Goal: Check status: Check status

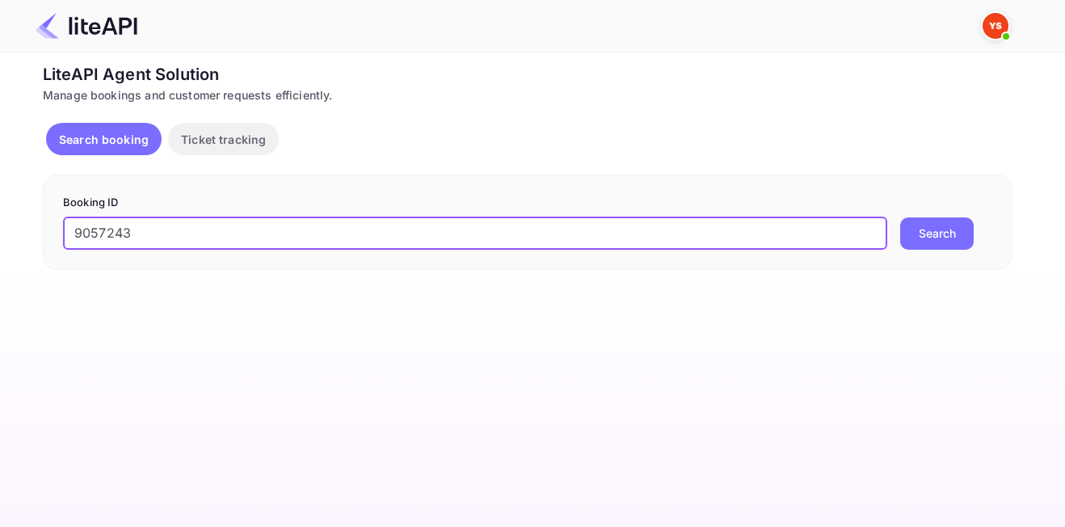
type input "9057243"
click at [900, 217] on button "Search" at bounding box center [937, 233] width 74 height 32
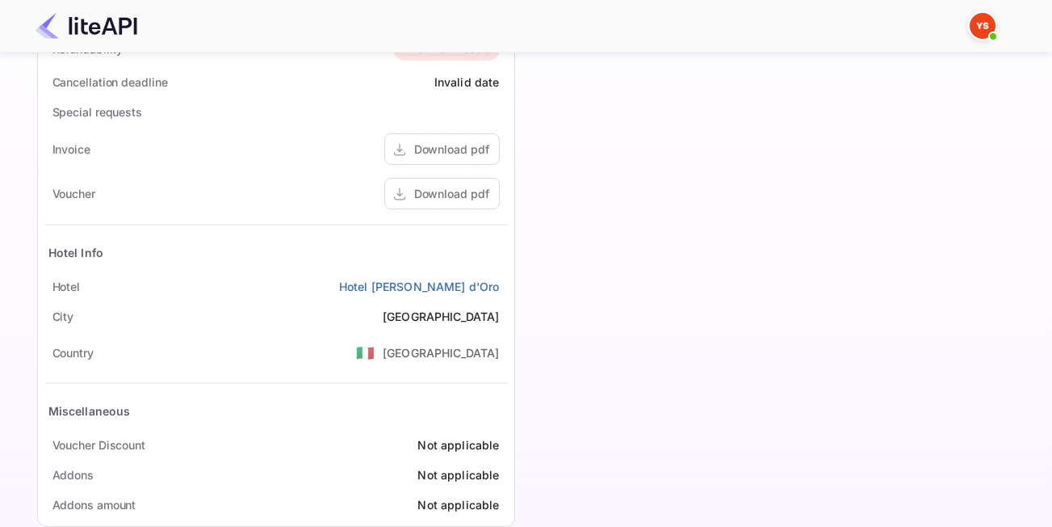
scroll to position [738, 0]
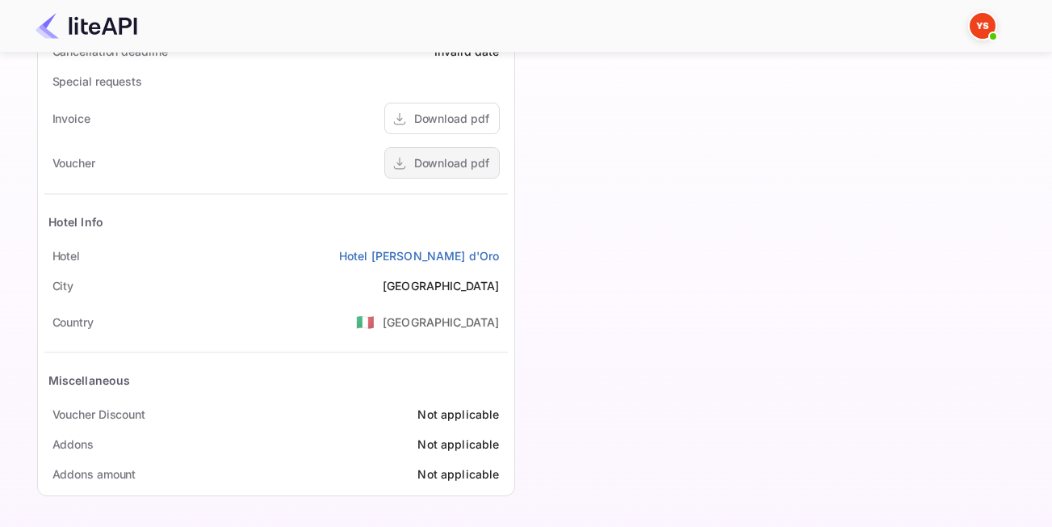
click at [427, 174] on div "Download pdf" at bounding box center [442, 163] width 116 height 32
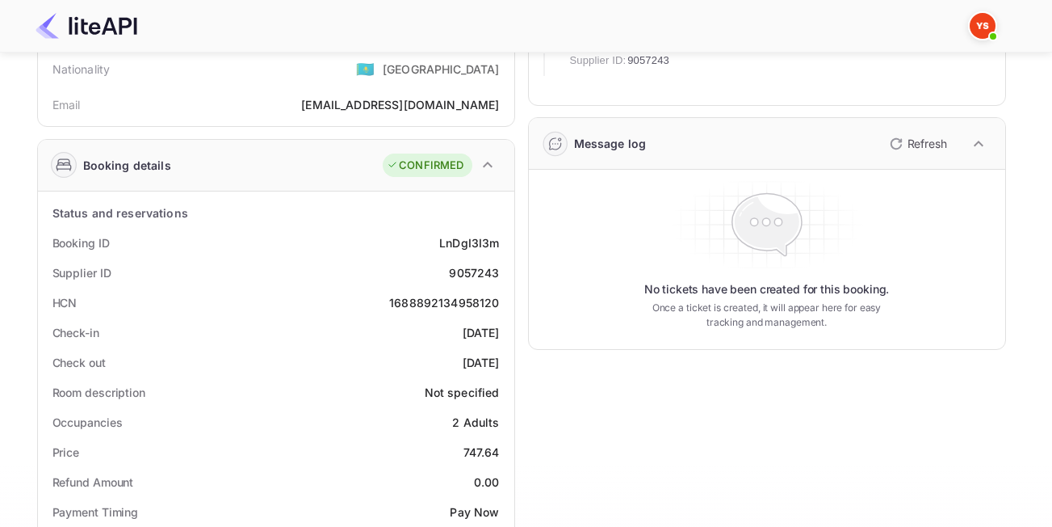
scroll to position [0, 0]
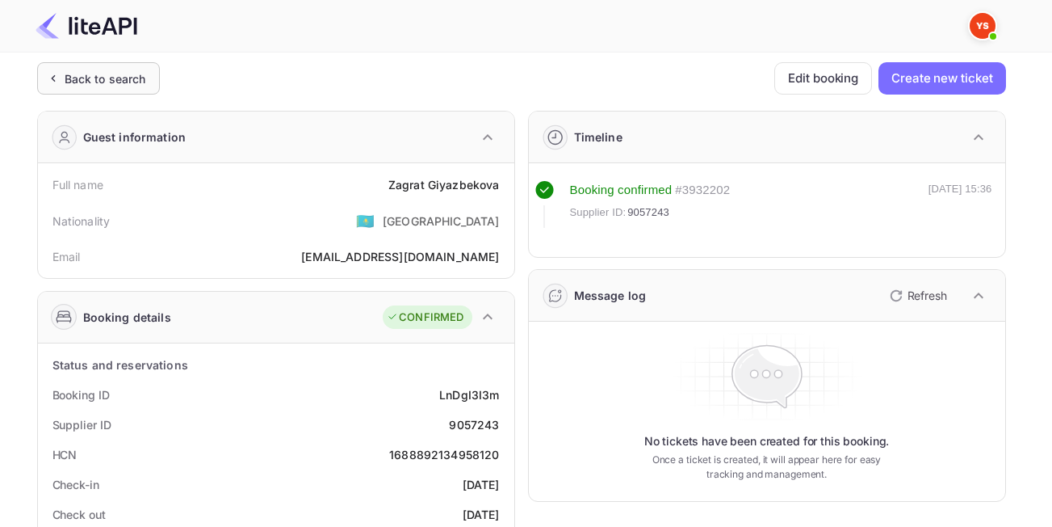
click at [104, 66] on div "Back to search" at bounding box center [98, 78] width 123 height 32
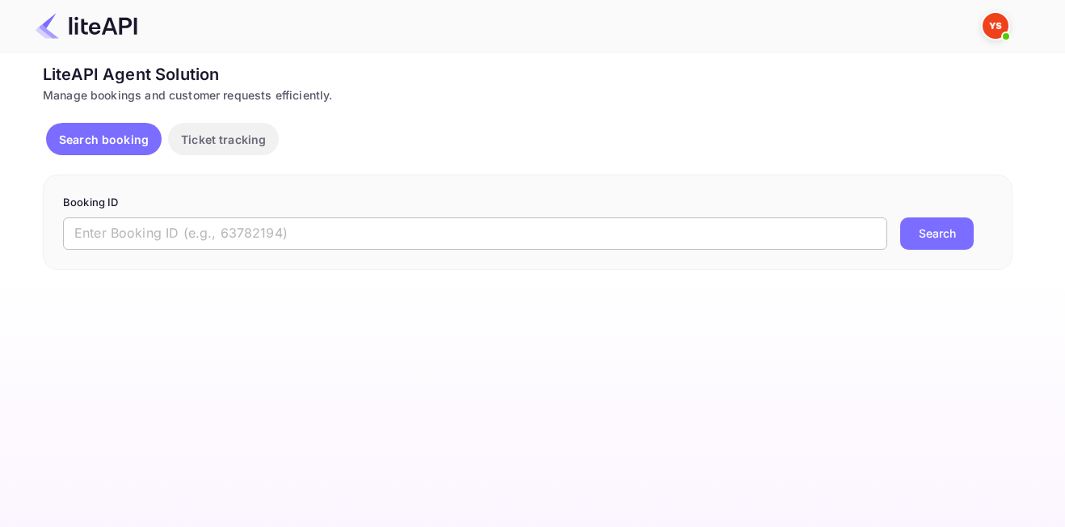
click at [233, 223] on input "text" at bounding box center [475, 233] width 824 height 32
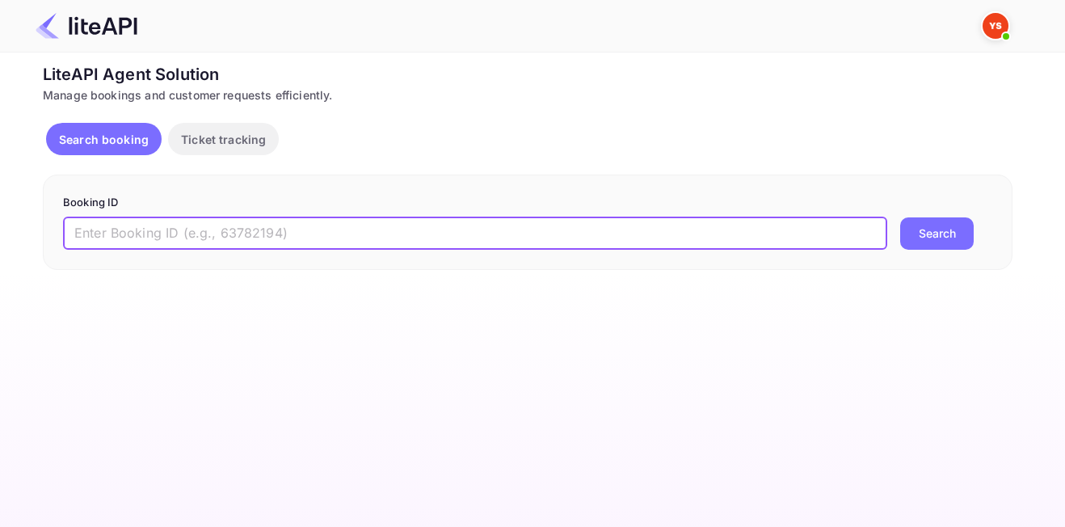
paste input "9119543"
type input "9119543"
click at [900, 217] on button "Search" at bounding box center [937, 233] width 74 height 32
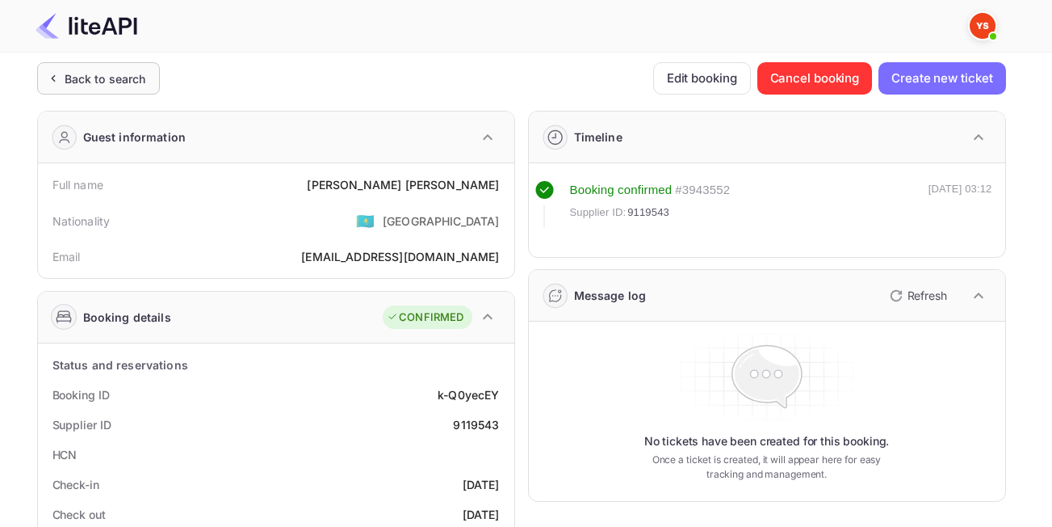
click at [130, 80] on div "Back to search" at bounding box center [106, 78] width 82 height 17
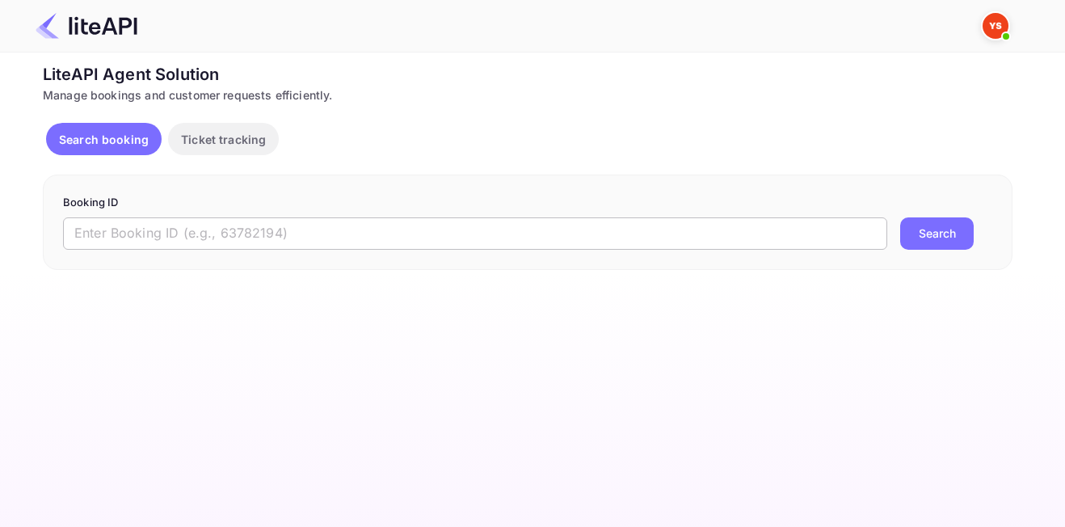
click at [286, 238] on input "text" at bounding box center [475, 233] width 824 height 32
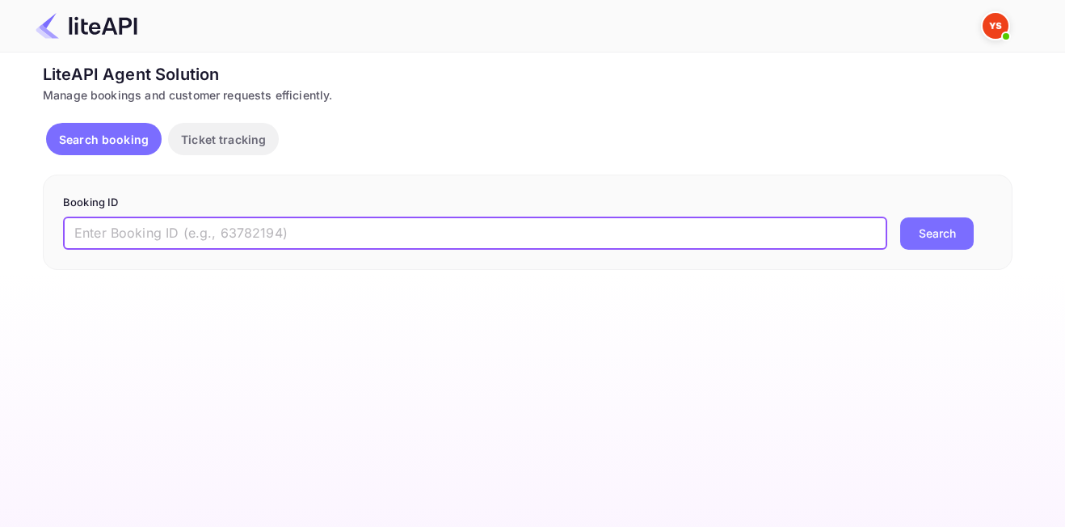
paste input "9045144"
type input "9045144"
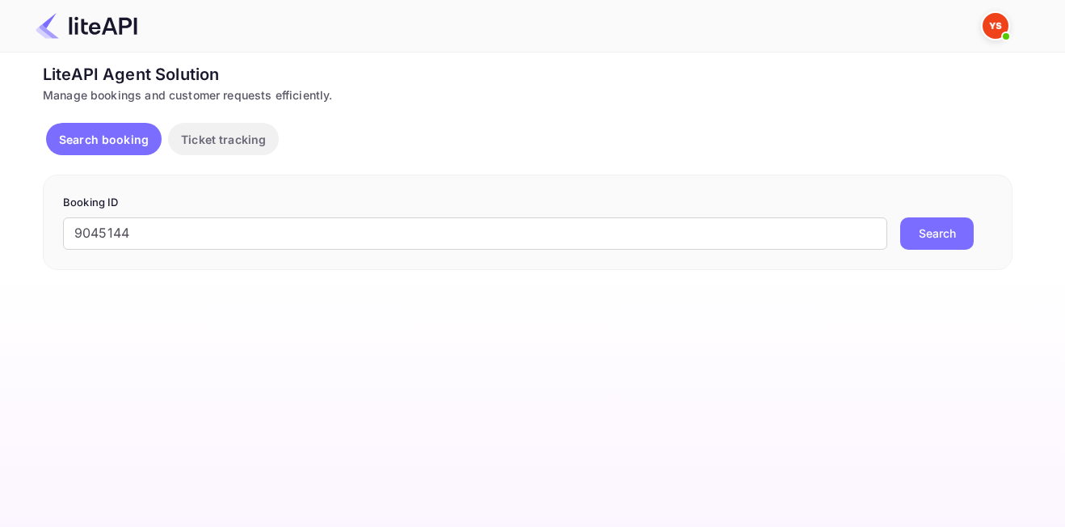
click at [953, 231] on button "Search" at bounding box center [937, 233] width 74 height 32
